Goal: Task Accomplishment & Management: Manage account settings

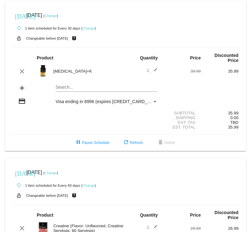
click at [57, 171] on link "Change" at bounding box center [51, 173] width 12 height 4
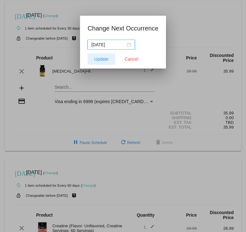
click at [96, 61] on span "Update" at bounding box center [102, 59] width 14 height 5
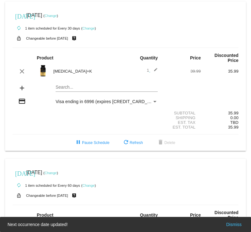
click at [57, 171] on link "Change" at bounding box center [51, 173] width 12 height 4
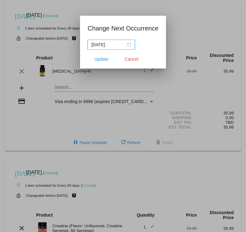
click at [130, 45] on div "2025-09-29" at bounding box center [111, 44] width 40 height 7
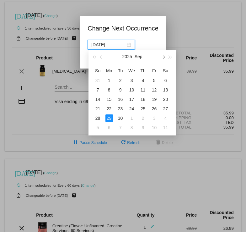
click at [165, 57] on button "button" at bounding box center [163, 56] width 7 height 13
click at [134, 119] on div "29" at bounding box center [132, 118] width 8 height 8
type input "2025-10-29"
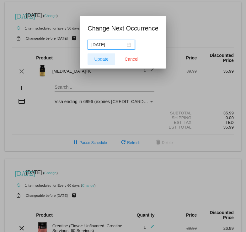
click at [101, 58] on span "Update" at bounding box center [102, 59] width 14 height 5
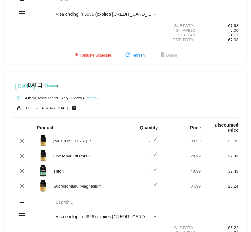
scroll to position [418, 0]
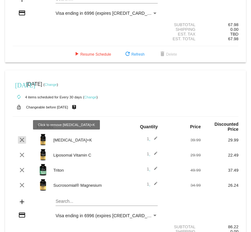
click at [22, 136] on mat-icon "clear" at bounding box center [22, 140] width 8 height 8
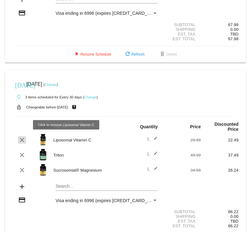
click at [21, 136] on mat-icon "clear" at bounding box center [22, 140] width 8 height 8
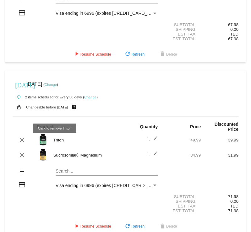
scroll to position [414, 0]
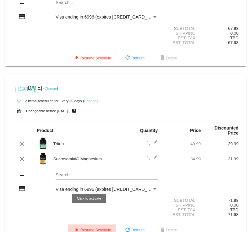
click at [88, 228] on span "play_arrow Resume Schedule" at bounding box center [92, 230] width 38 height 4
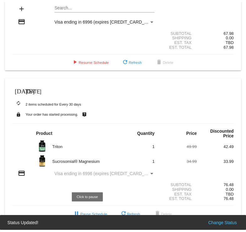
scroll to position [396, 0]
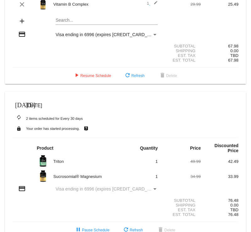
click at [42, 170] on img at bounding box center [43, 176] width 13 height 13
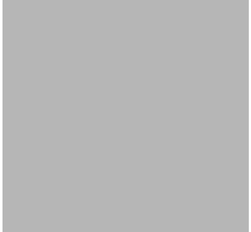
scroll to position [412, 0]
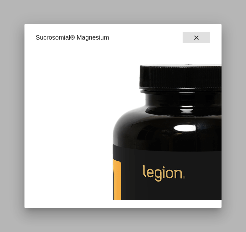
click at [190, 37] on button "close" at bounding box center [197, 37] width 28 height 11
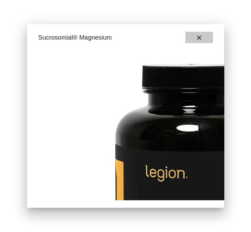
scroll to position [396, 0]
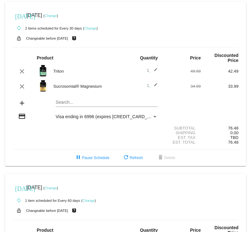
click at [57, 16] on link "Change" at bounding box center [51, 16] width 12 height 4
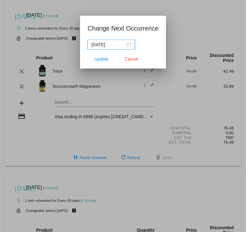
click at [129, 45] on div "[DATE]" at bounding box center [111, 44] width 40 height 7
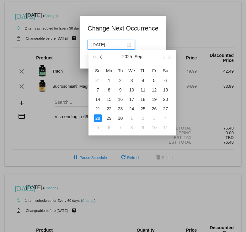
click at [101, 57] on span "button" at bounding box center [101, 56] width 3 height 3
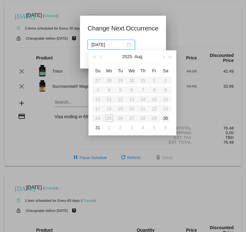
click at [167, 118] on div "30" at bounding box center [166, 118] width 8 height 8
type input "[DATE]"
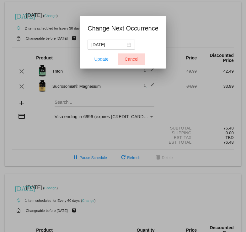
click at [137, 57] on span "Cancel" at bounding box center [132, 59] width 14 height 5
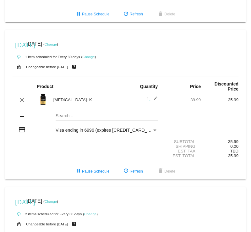
scroll to position [302, 0]
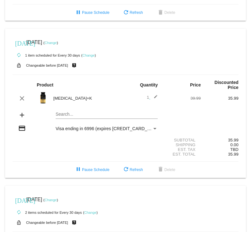
click at [60, 101] on mat-card "[DATE] [DATE] ( Change ) autorenew 1 item scheduled for Every 30 days ( Change …" at bounding box center [125, 103] width 241 height 149
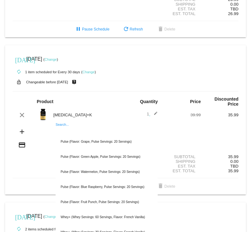
scroll to position [288, 0]
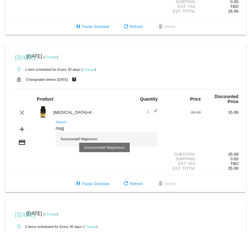
type input "mag"
click at [92, 132] on div "Sucrosomial® Magnesium" at bounding box center [107, 139] width 102 height 15
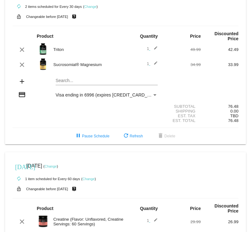
scroll to position [0, 0]
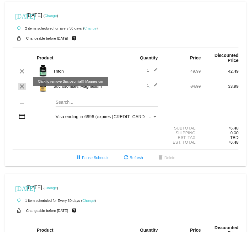
click at [20, 83] on mat-icon "clear" at bounding box center [22, 87] width 8 height 8
